Goal: Task Accomplishment & Management: Complete application form

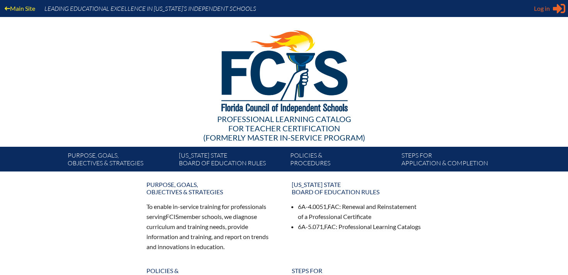
click at [537, 13] on div "Log in Close Sign in or register" at bounding box center [549, 8] width 31 height 12
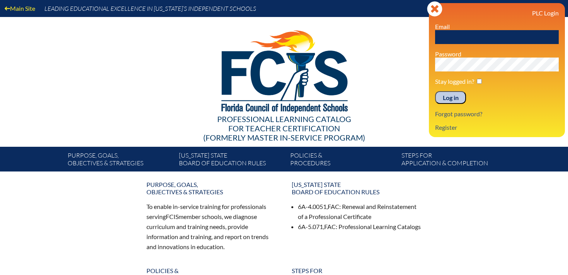
click at [450, 37] on input "text" at bounding box center [497, 37] width 124 height 14
type input "[EMAIL_ADDRESS][DOMAIN_NAME]"
click at [452, 98] on input "Log in" at bounding box center [450, 97] width 31 height 13
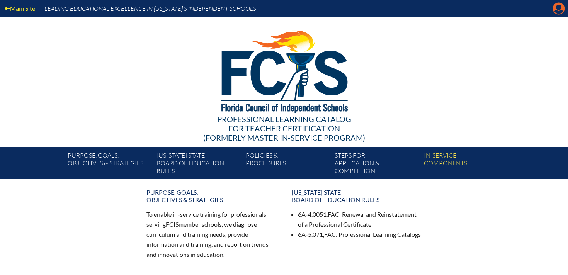
click at [560, 10] on icon "Manage account" at bounding box center [558, 8] width 12 height 12
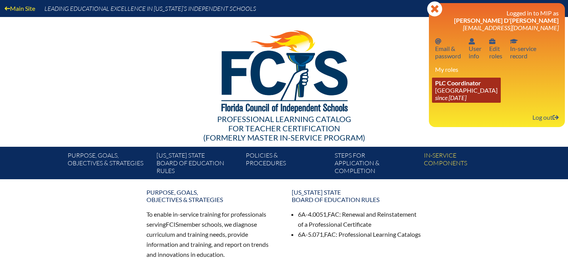
click at [450, 97] on icon "since [DATE]" at bounding box center [450, 97] width 31 height 7
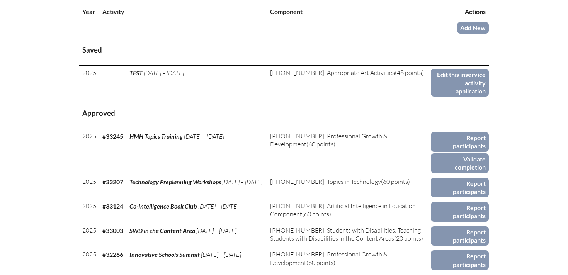
scroll to position [293, 0]
click at [477, 34] on link "Add New" at bounding box center [473, 28] width 32 height 11
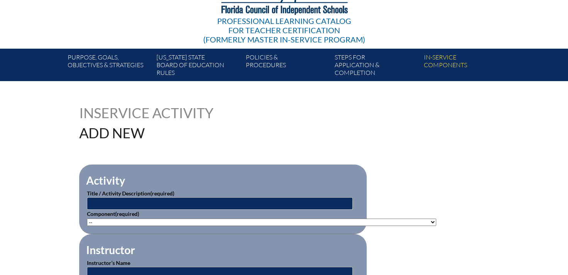
scroll to position [101, 0]
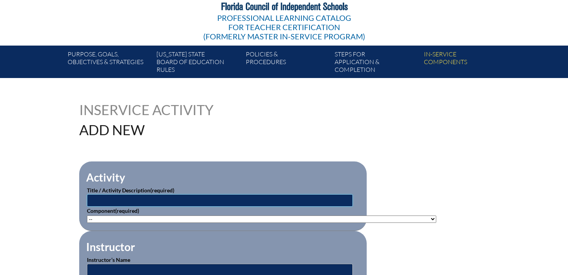
click at [148, 199] on input "text" at bounding box center [220, 200] width 266 height 12
paste input "6&$'$'9$1&('3/$&(0(17 $57$1''(6,*1 ('8&$7256(5,(6"
type input "6&$'$'9$1&('3/$&(0(17 $57$1''(6,*1 ('8&$7256(5,(6"
drag, startPoint x: 261, startPoint y: 202, endPoint x: 85, endPoint y: 199, distance: 175.4
click at [85, 199] on fieldset "Activity Title / Activity Description (required) 6&$'$'9$1&('3/$&(0(17 $57$1''(…" at bounding box center [222, 196] width 287 height 70
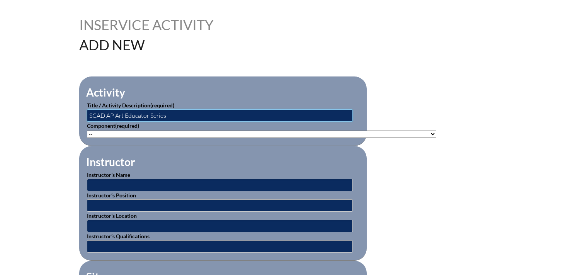
scroll to position [190, 0]
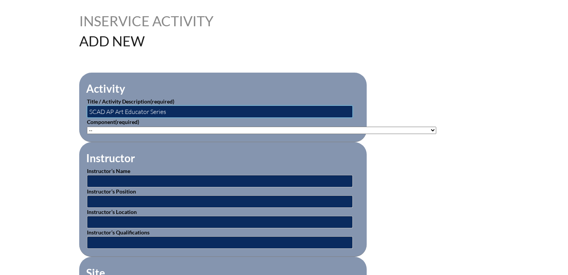
type input "SCAD AP Art Educator Series"
click at [122, 135] on fieldset "Activity Title / Activity Description (required) SCAD AP Art Educator Series Co…" at bounding box center [222, 108] width 287 height 70
click at [122, 130] on select"]"] "-- [PHONE_NUMBER]: Appropriate Art Activities [PHONE_NUMBER]: Concept and Art P…" at bounding box center [261, 130] width 349 height 7
